Goal: Task Accomplishment & Management: Use online tool/utility

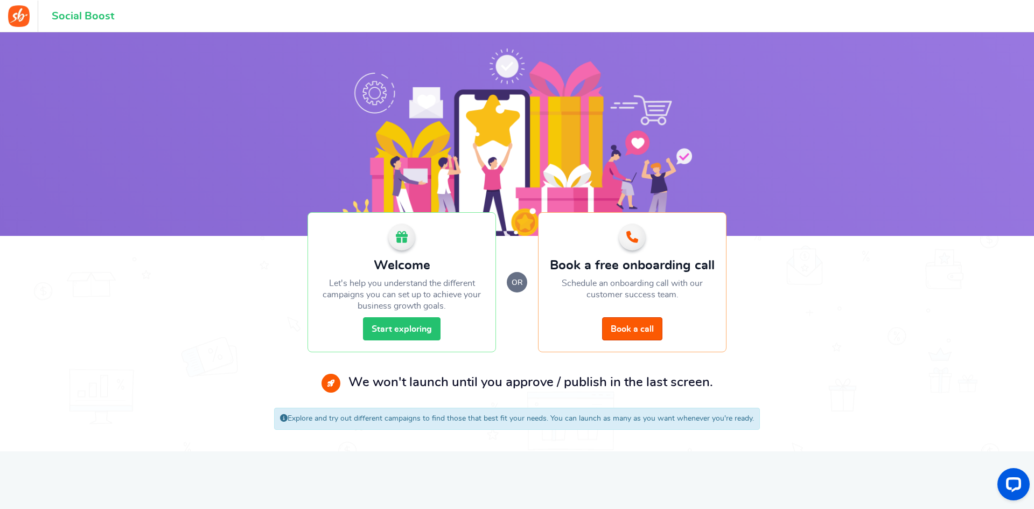
click at [383, 328] on link "Start exploring" at bounding box center [402, 328] width 78 height 23
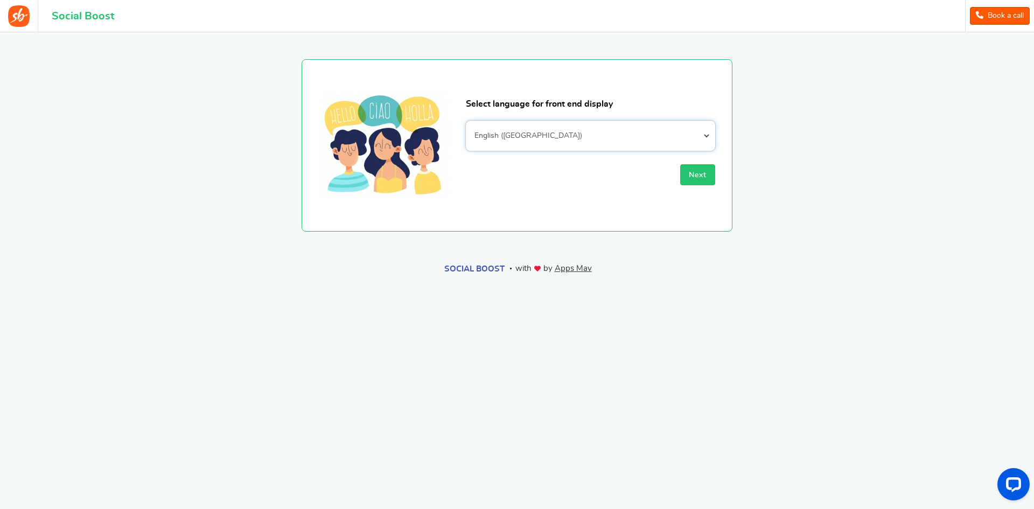
click at [614, 148] on select "Afrikaans Albanian Arabic Armenian Azerbaijani Basque Belarusian Bengali Bosnia…" at bounding box center [590, 136] width 249 height 30
select select "es_LA"
click at [466, 121] on select "Afrikaans Albanian Arabic Armenian Azerbaijani Basque Belarusian Bengali Bosnia…" at bounding box center [590, 136] width 249 height 30
click at [703, 174] on span "Next" at bounding box center [698, 175] width 18 height 8
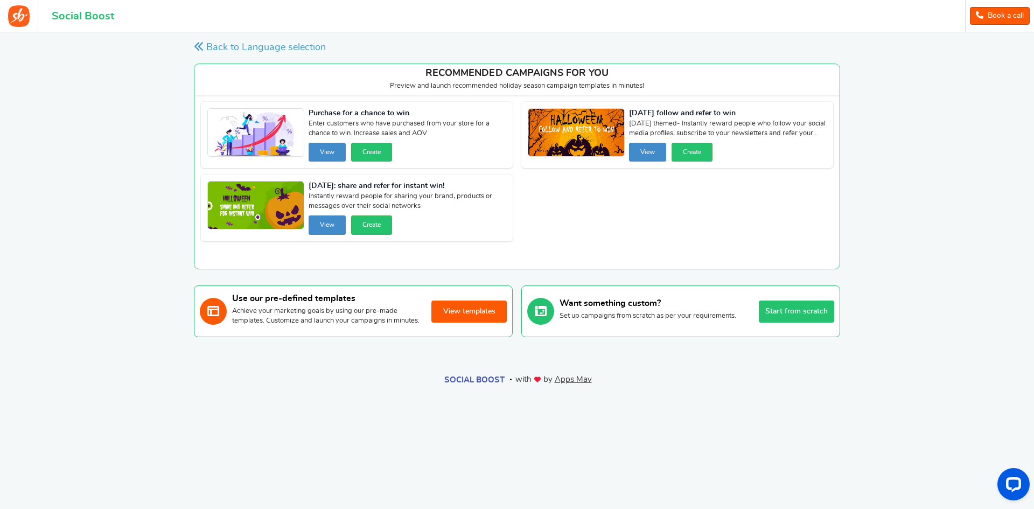
click at [446, 314] on button "View templates" at bounding box center [469, 312] width 75 height 22
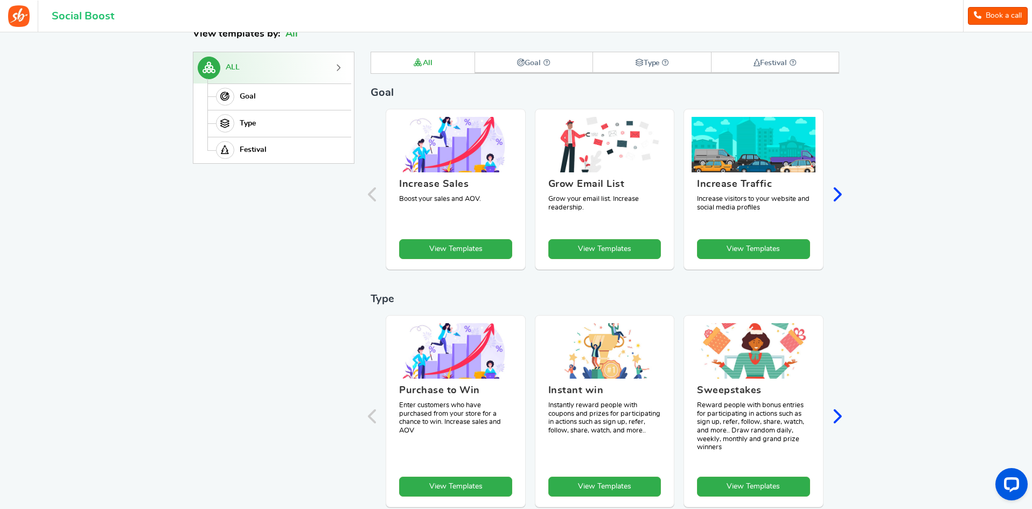
scroll to position [54, 0]
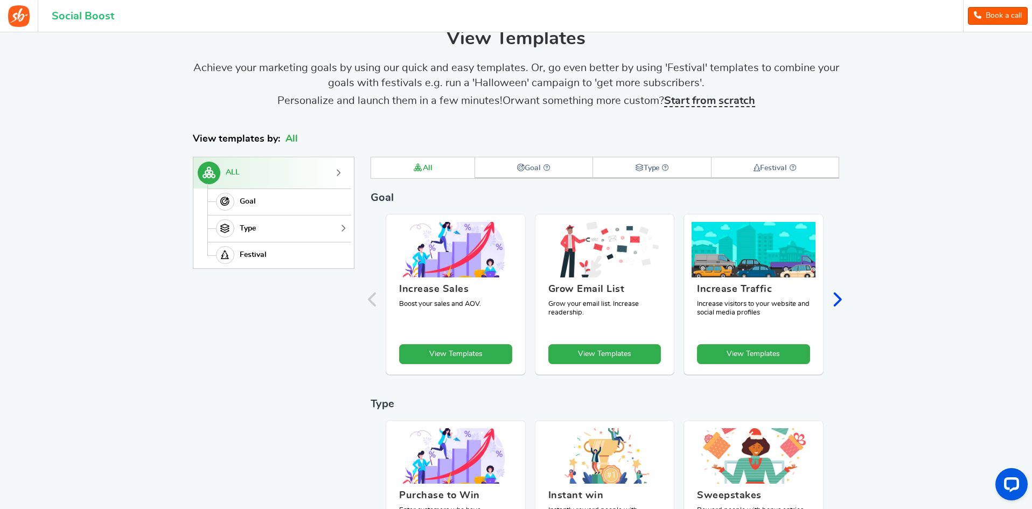
click at [283, 217] on link "Type" at bounding box center [277, 228] width 141 height 27
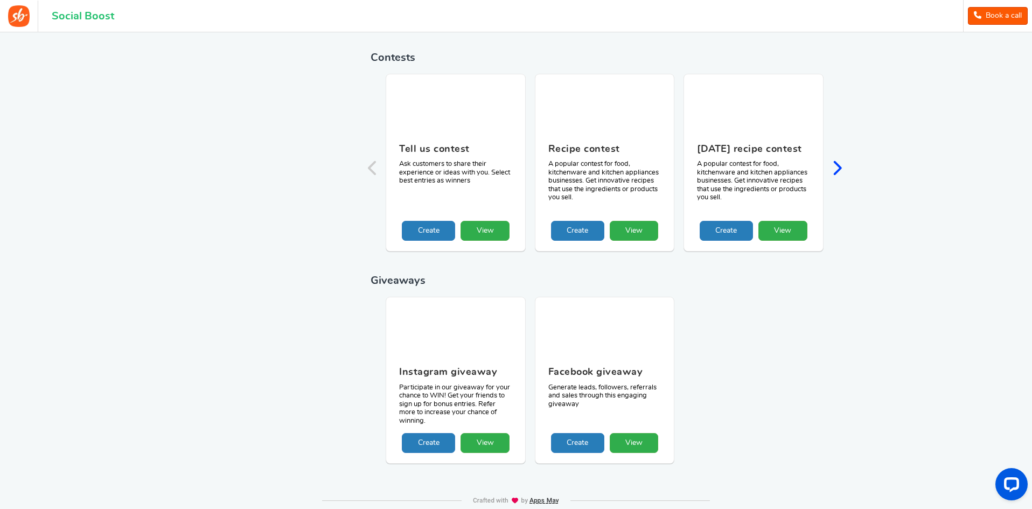
scroll to position [984, 0]
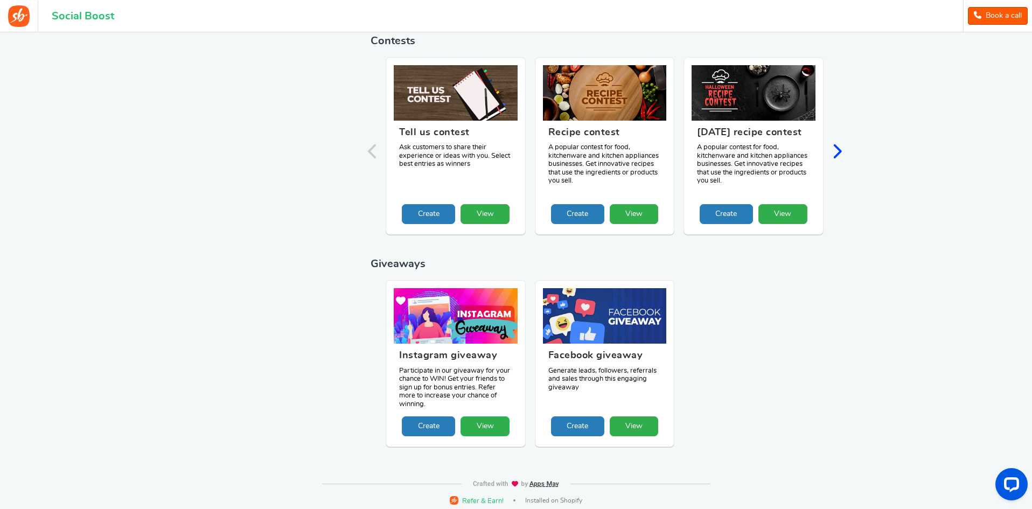
click at [500, 421] on link "View" at bounding box center [485, 426] width 49 height 20
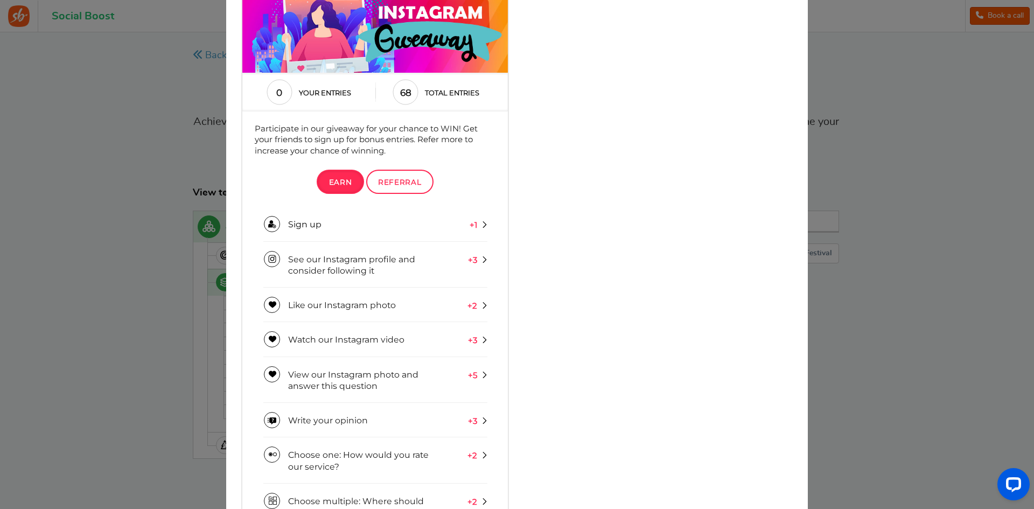
scroll to position [162, 0]
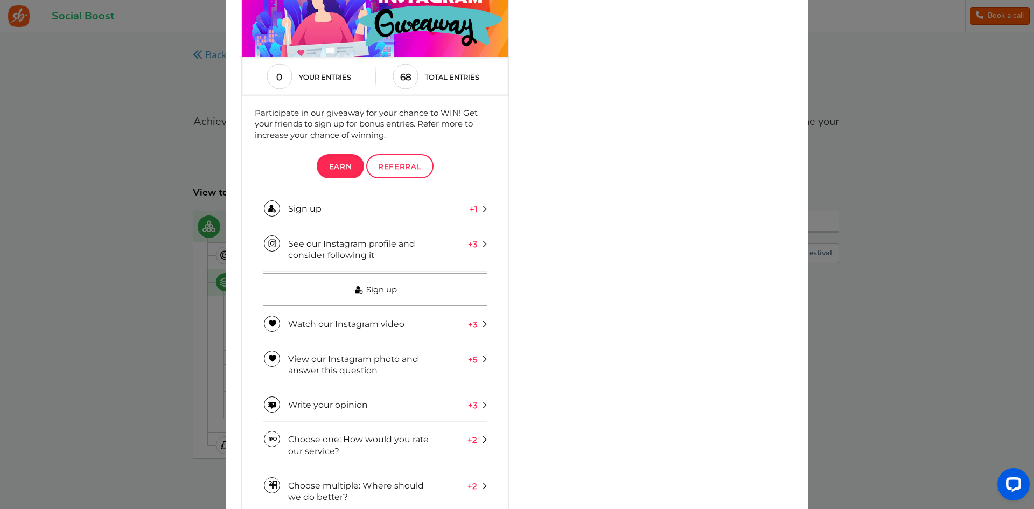
click at [419, 304] on link "Sign up" at bounding box center [375, 289] width 224 height 33
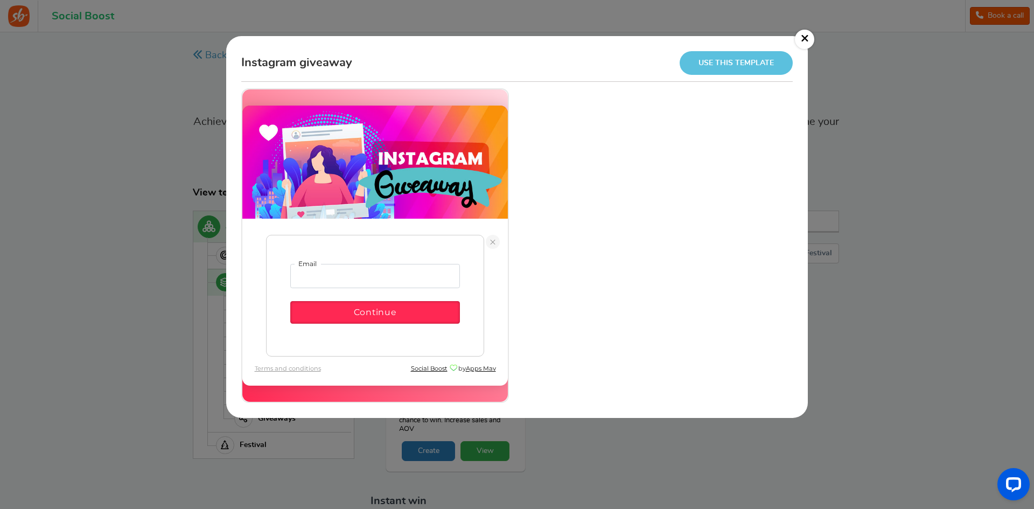
scroll to position [0, 0]
click at [491, 245] on link at bounding box center [493, 241] width 14 height 14
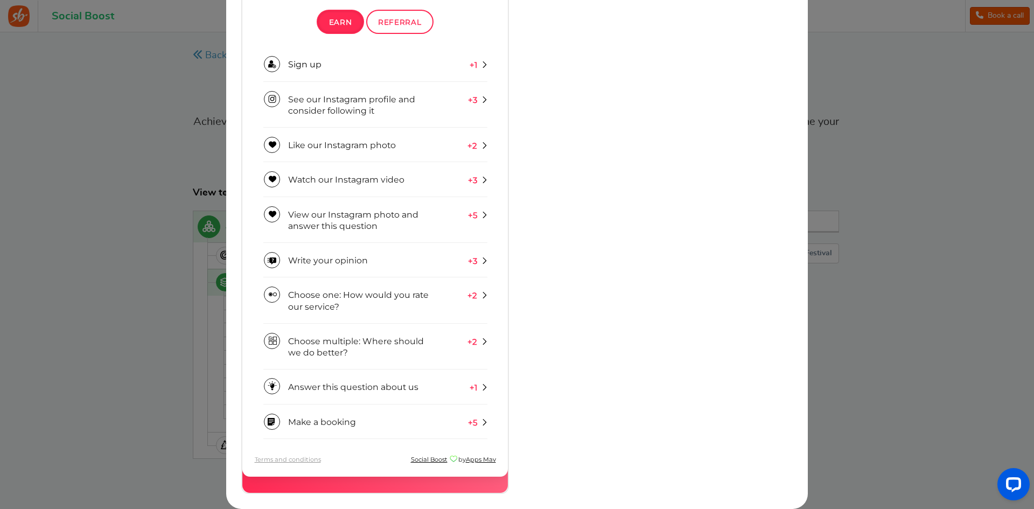
scroll to position [91, 0]
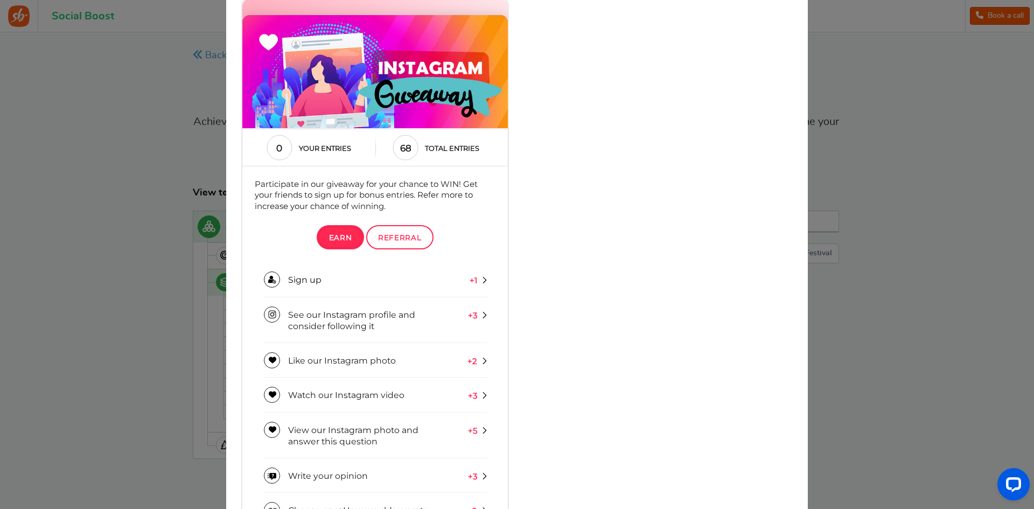
click at [333, 154] on div "0 Your entries" at bounding box center [312, 148] width 128 height 27
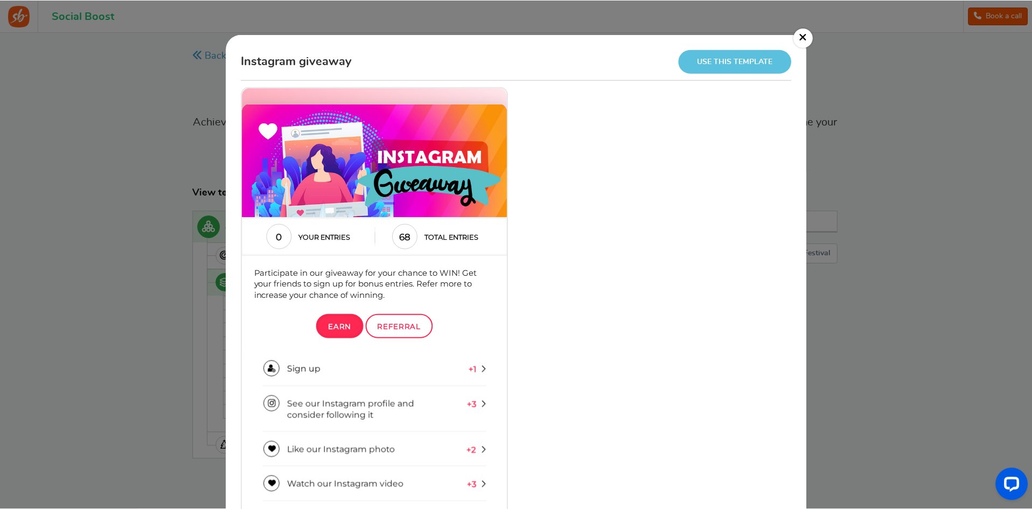
scroll to position [0, 0]
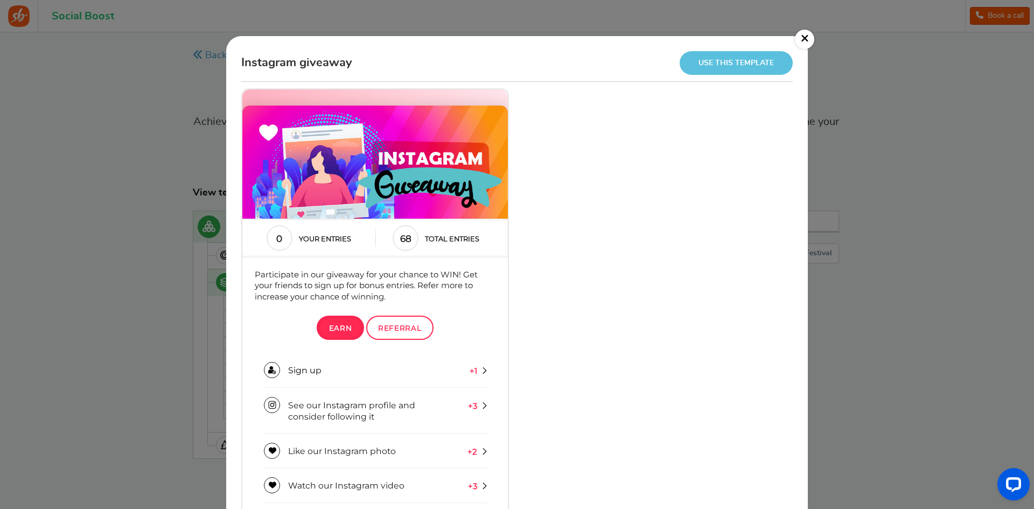
click at [737, 58] on link "Use this template" at bounding box center [736, 62] width 113 height 23
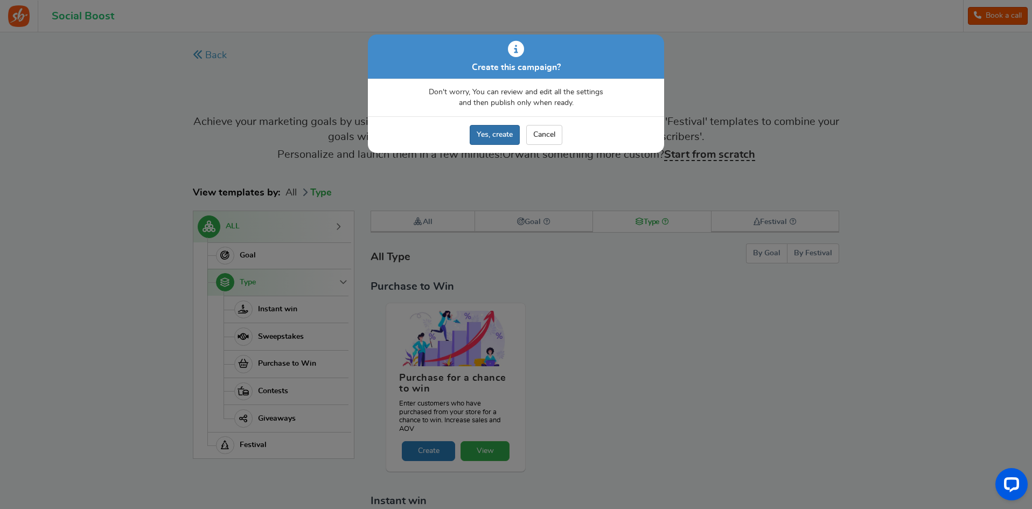
click at [474, 142] on link "Yes, create" at bounding box center [495, 135] width 50 height 20
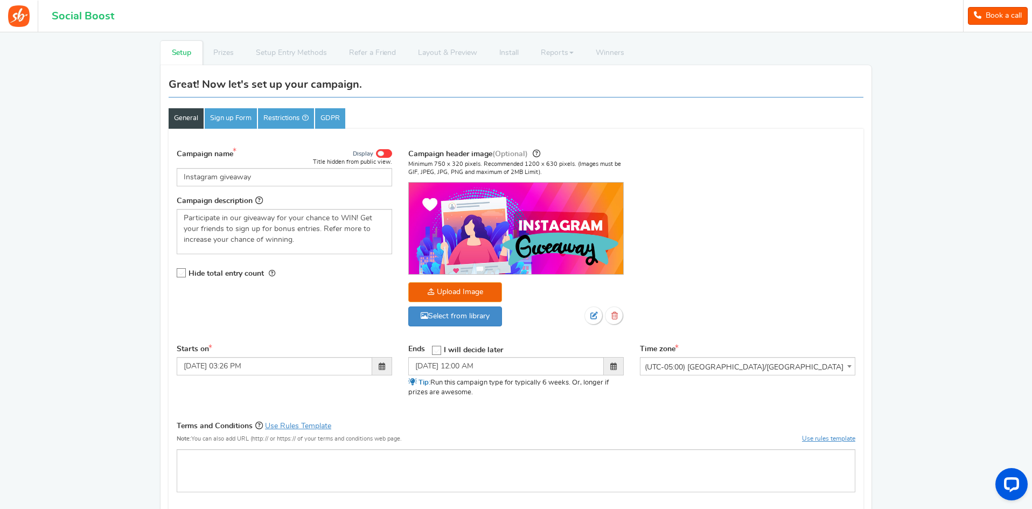
scroll to position [36, 0]
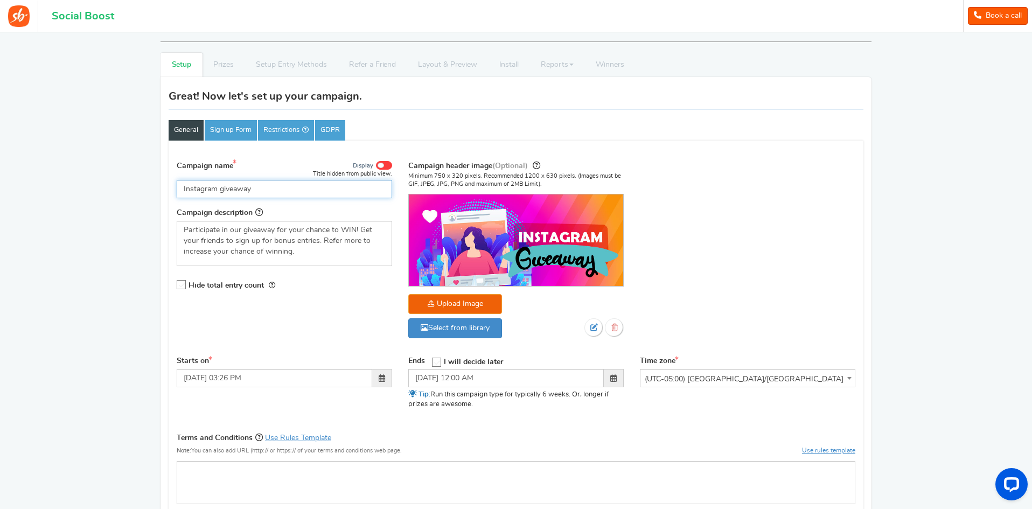
click at [328, 183] on input "Instagram giveaway" at bounding box center [284, 189] width 215 height 18
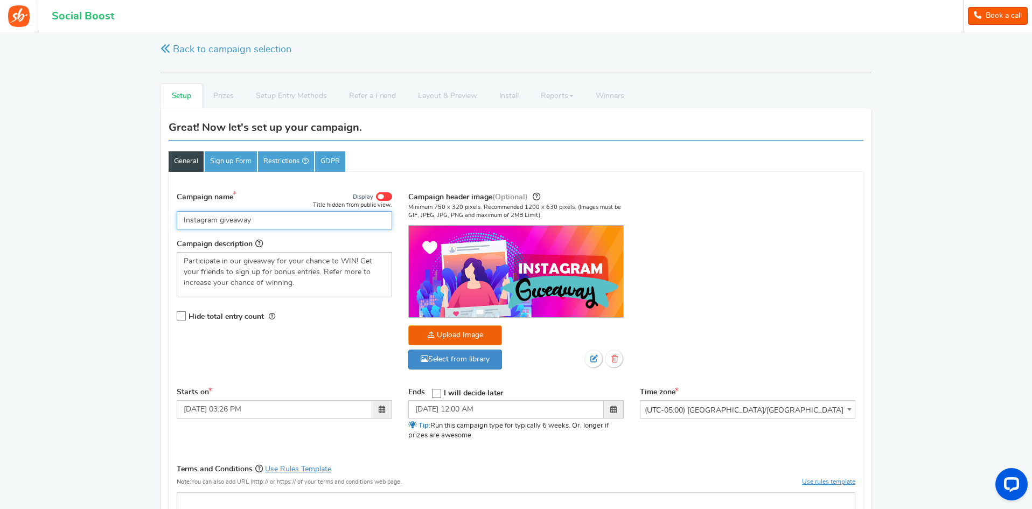
scroll to position [0, 0]
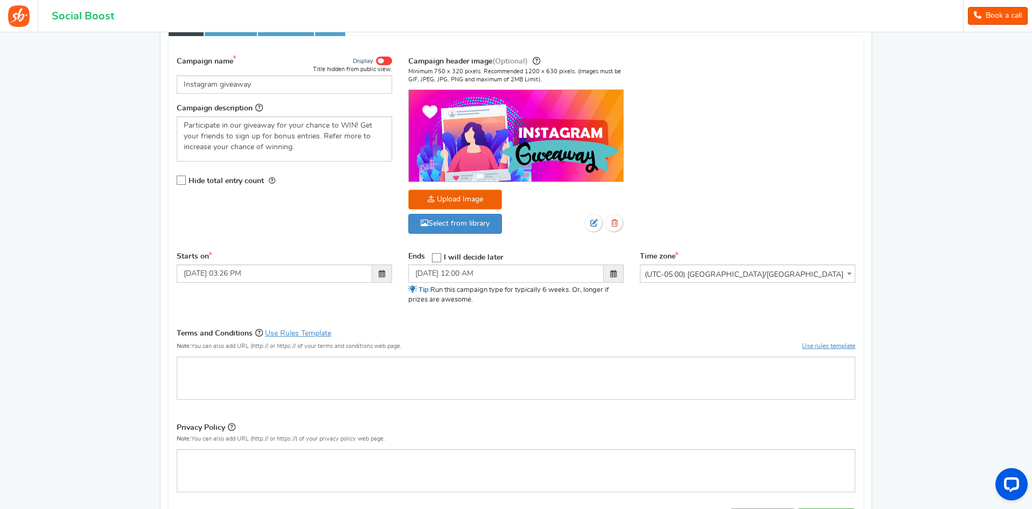
scroll to position [380, 0]
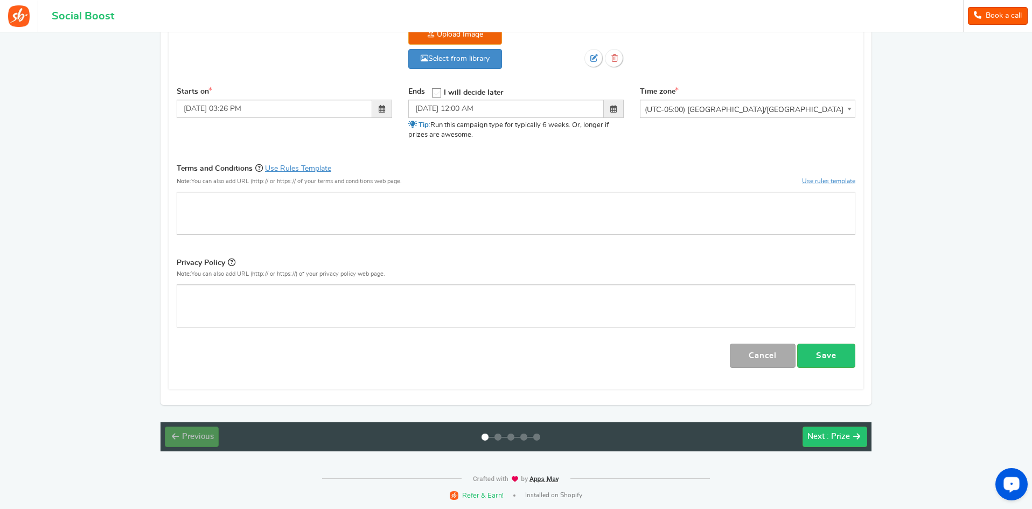
click at [839, 368] on div "Campaign | Visible only to the entered Zip/Post Codes Visitors will be prompted…" at bounding box center [516, 130] width 695 height 518
click at [838, 363] on link "Save" at bounding box center [826, 356] width 58 height 24
click at [849, 432] on div "Next : Prize" at bounding box center [829, 437] width 43 height 11
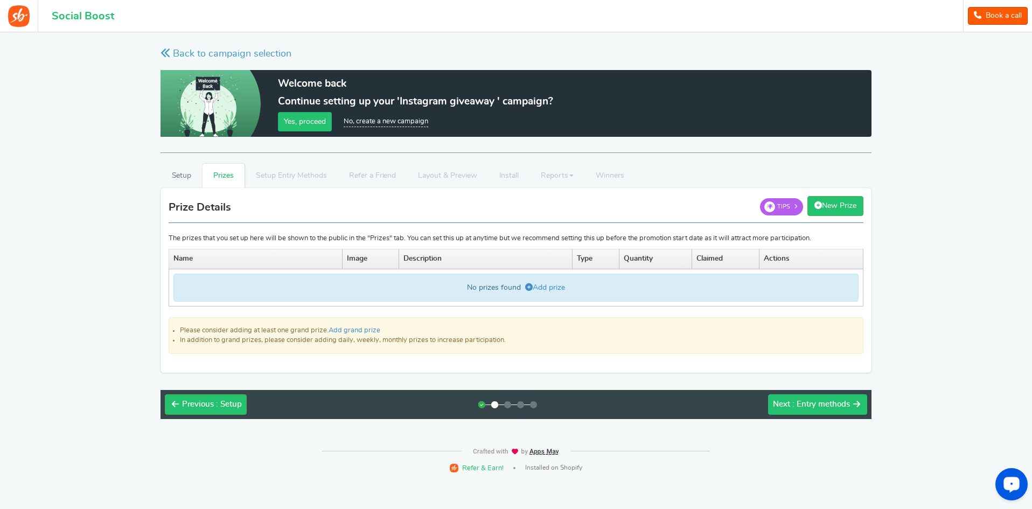
scroll to position [0, 0]
click at [830, 411] on button "Next : Entry methods" at bounding box center [818, 404] width 99 height 20
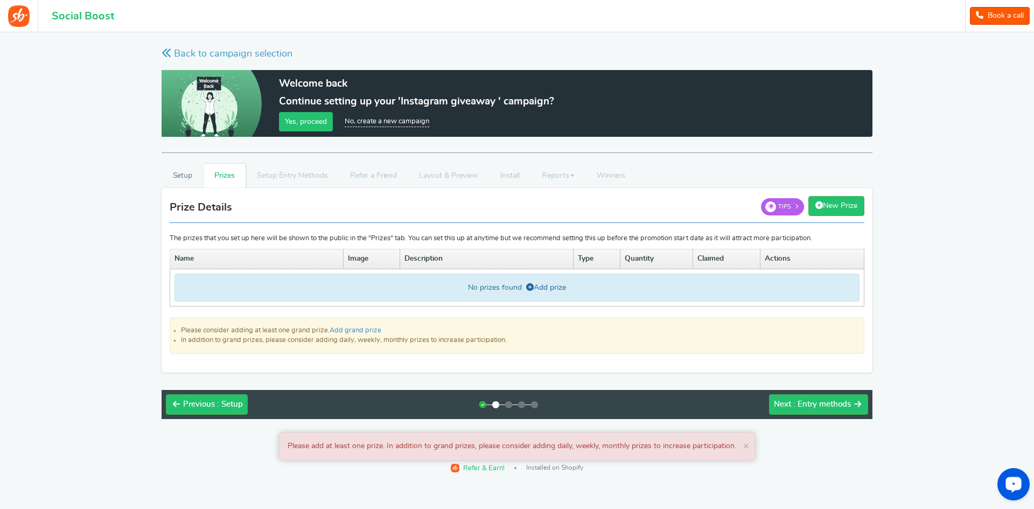
click at [541, 287] on link "Add prize" at bounding box center [546, 288] width 40 height 8
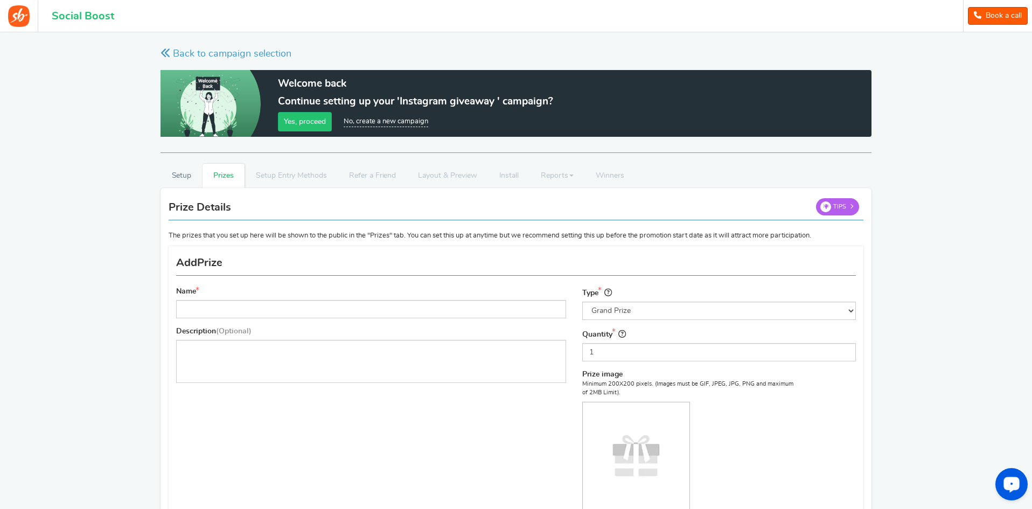
click at [383, 124] on link "No, create a new campaign" at bounding box center [386, 122] width 85 height 10
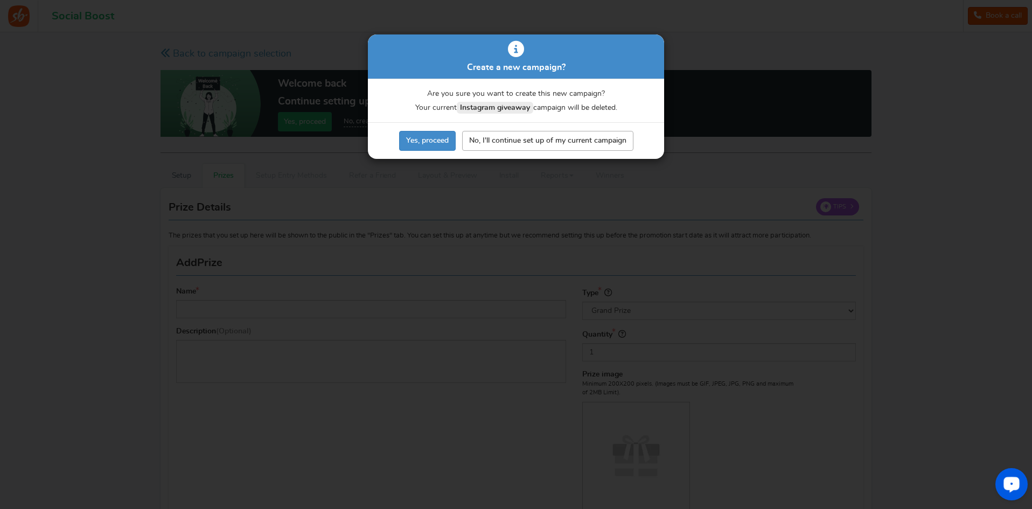
click at [489, 144] on link "No, I'll continue set up of my current campaign" at bounding box center [547, 141] width 171 height 20
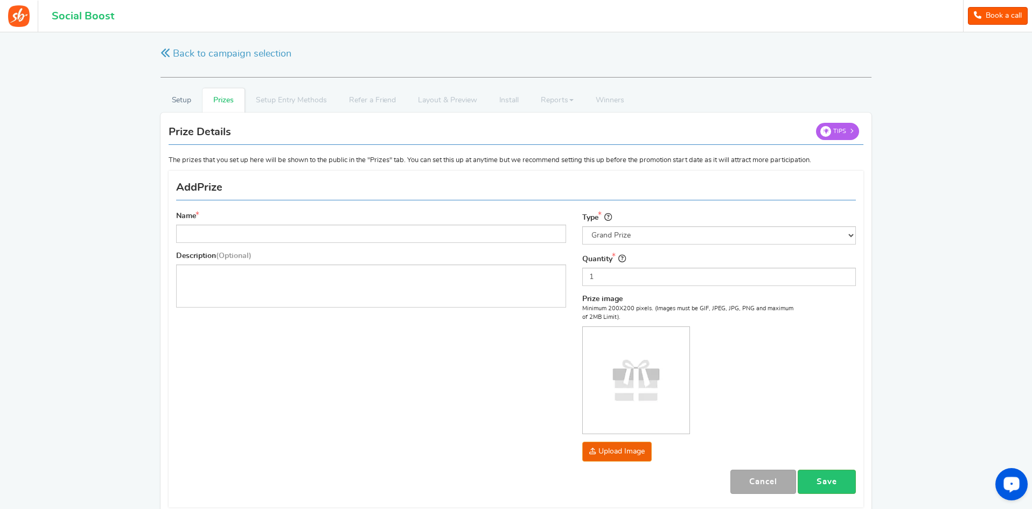
click at [36, 17] on figure at bounding box center [19, 16] width 38 height 31
click at [27, 18] on img at bounding box center [19, 16] width 22 height 22
click at [78, 16] on h1 "Social Boost" at bounding box center [83, 16] width 62 height 12
